Goal: Task Accomplishment & Management: Manage account settings

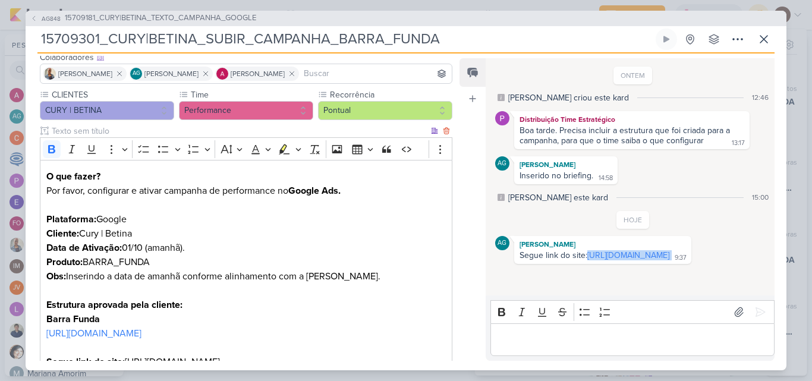
scroll to position [57, 0]
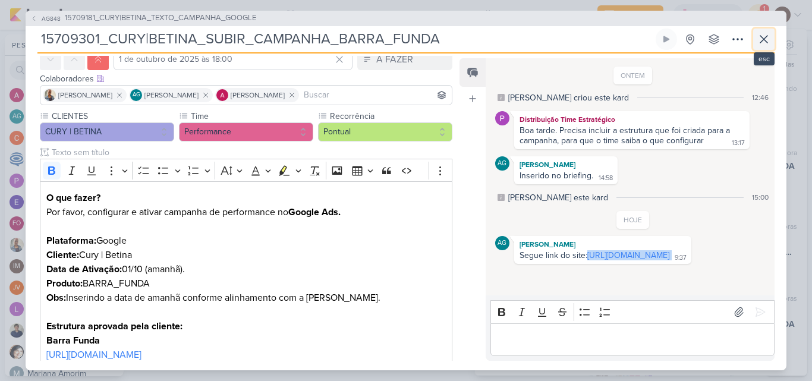
click at [762, 41] on icon at bounding box center [763, 39] width 14 height 14
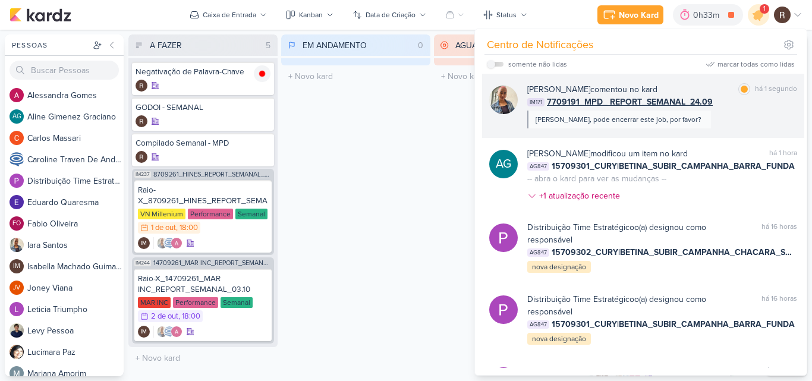
click at [715, 127] on div "[PERSON_NAME] comentou no kard marcar como lida há 1 segundo IM171 7709191_MPD_…" at bounding box center [662, 105] width 270 height 45
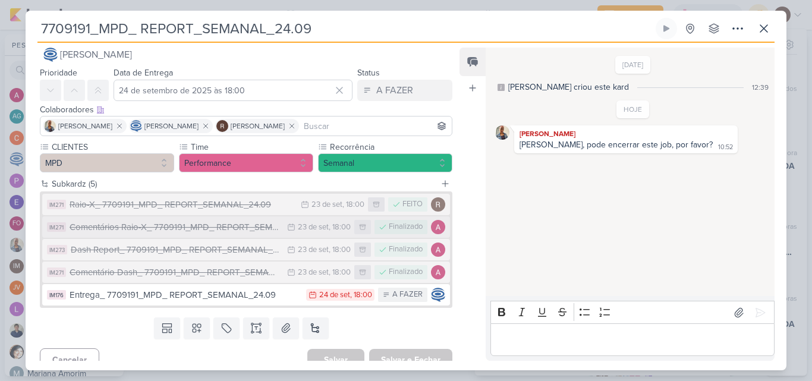
scroll to position [29, 0]
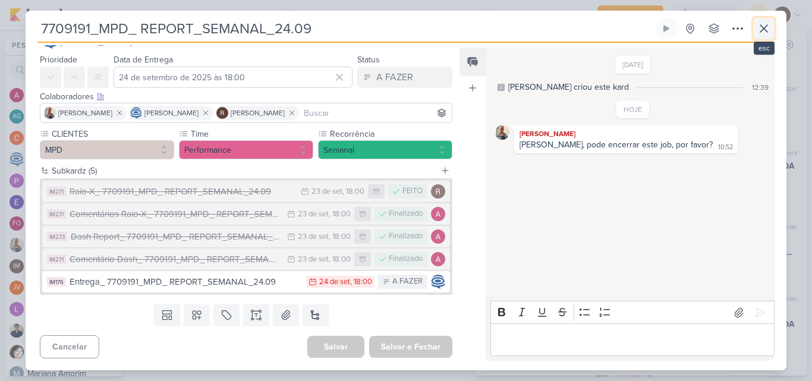
click at [762, 28] on icon at bounding box center [763, 28] width 7 height 7
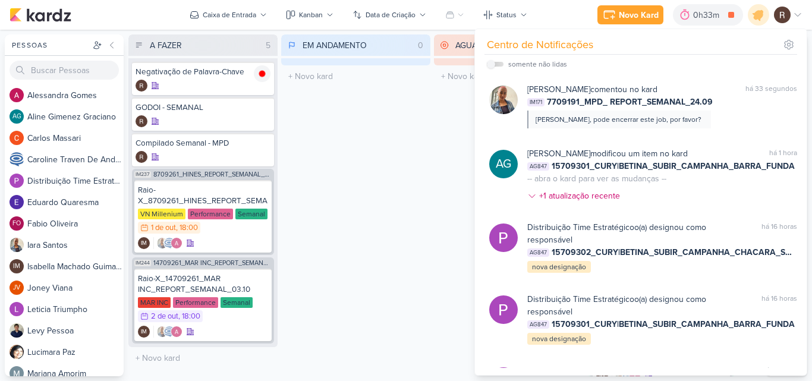
click at [416, 156] on div "EM ANDAMENTO 0 Mover Para Esquerda Mover Para Direita [GEOGRAPHIC_DATA] O títul…" at bounding box center [355, 205] width 149 height 342
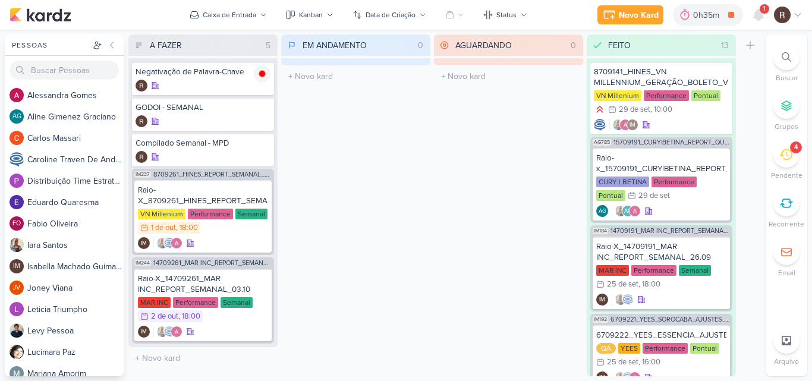
click at [760, 10] on div "1" at bounding box center [764, 9] width 10 height 10
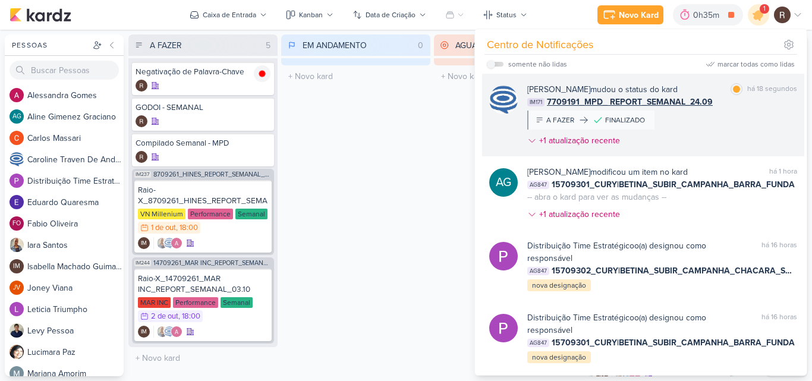
click at [702, 122] on div "[PERSON_NAME] mudou o status do kard marcar como lida há 18 segundos IM171 7709…" at bounding box center [662, 117] width 270 height 68
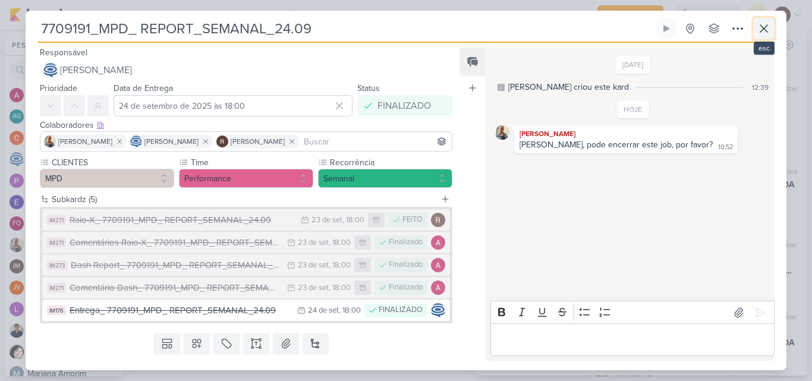
click at [765, 33] on icon at bounding box center [763, 28] width 14 height 14
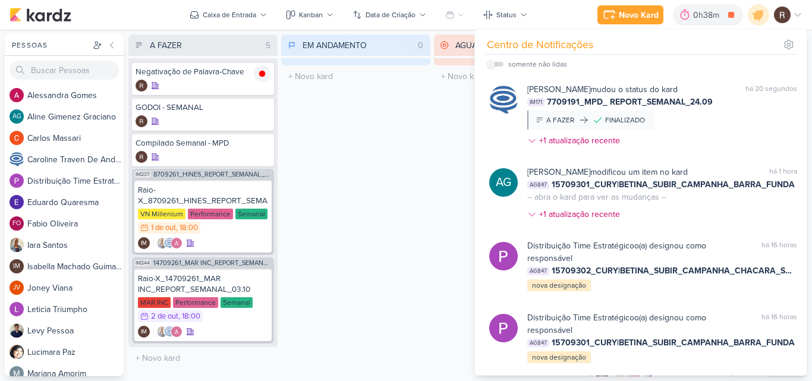
click at [314, 214] on div "EM ANDAMENTO 0 Mover Para Esquerda Mover Para Direita [GEOGRAPHIC_DATA] O títul…" at bounding box center [355, 205] width 149 height 342
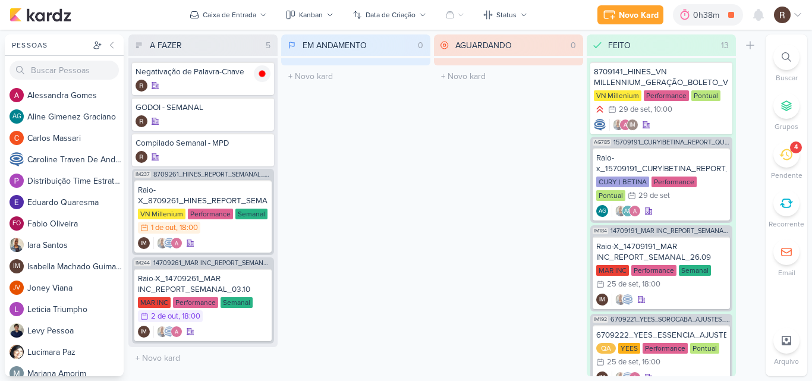
click at [781, 146] on div "4" at bounding box center [786, 154] width 26 height 26
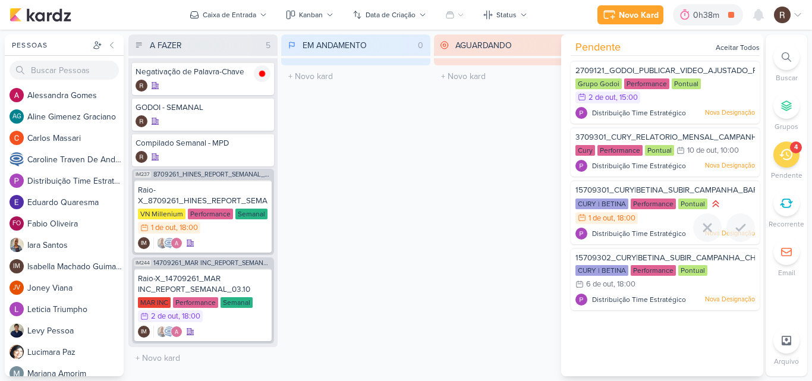
click at [645, 215] on div "CURY | BETINA Performance Pontual 1/10 [DATE] 18:00" at bounding box center [664, 211] width 179 height 27
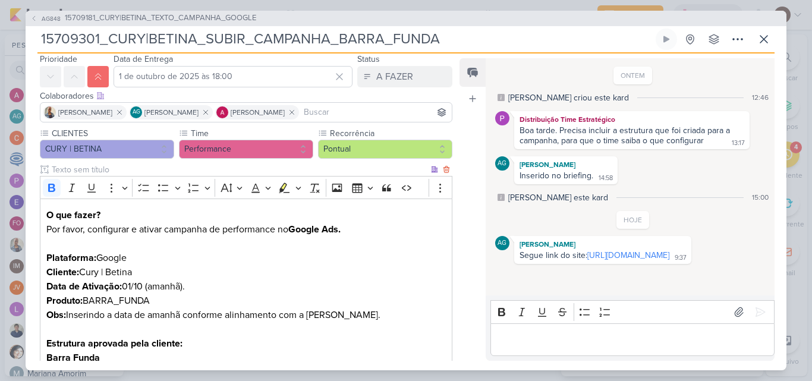
scroll to position [59, 0]
